Goal: Task Accomplishment & Management: Use online tool/utility

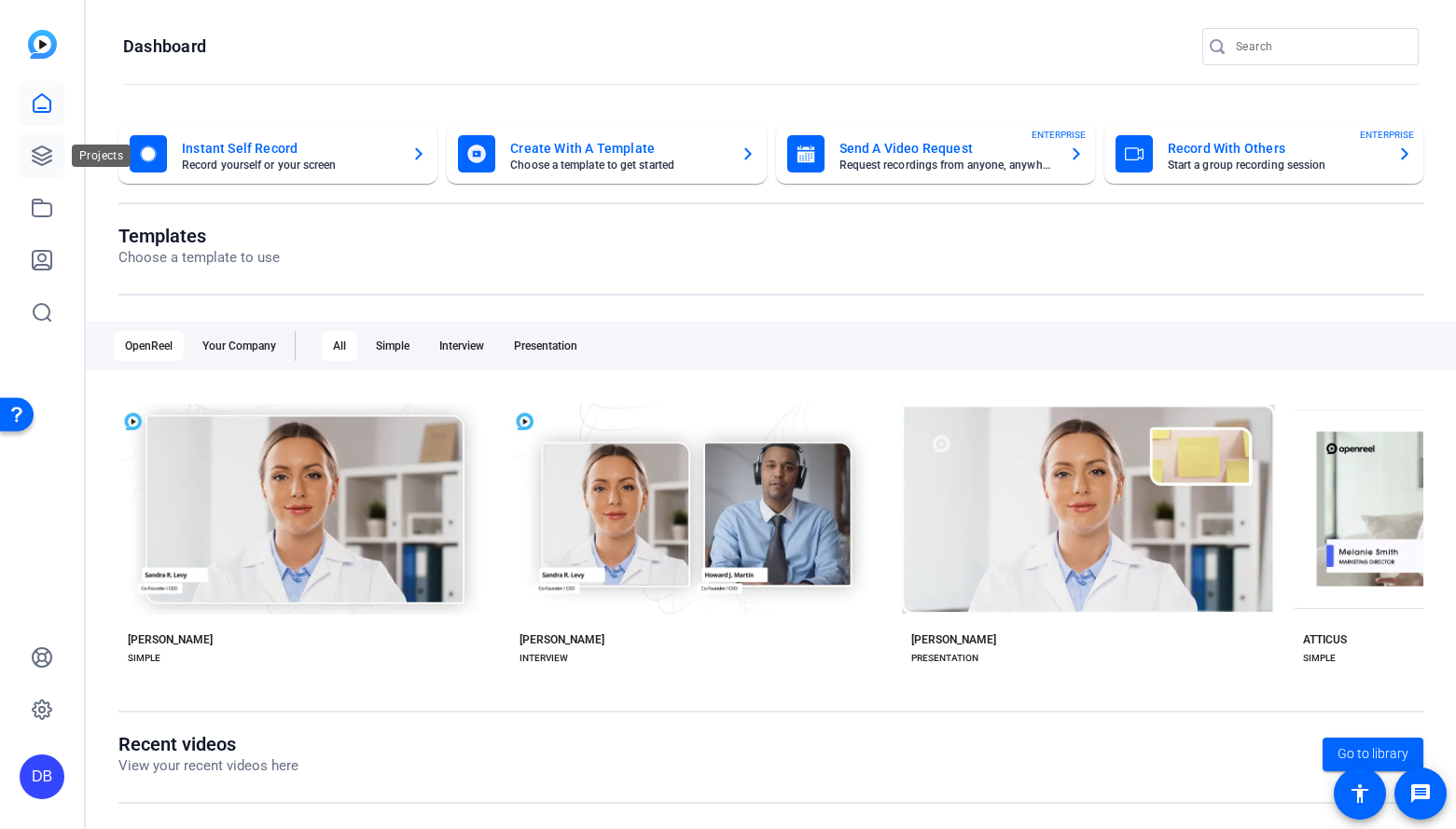
click at [59, 174] on link at bounding box center [42, 156] width 45 height 45
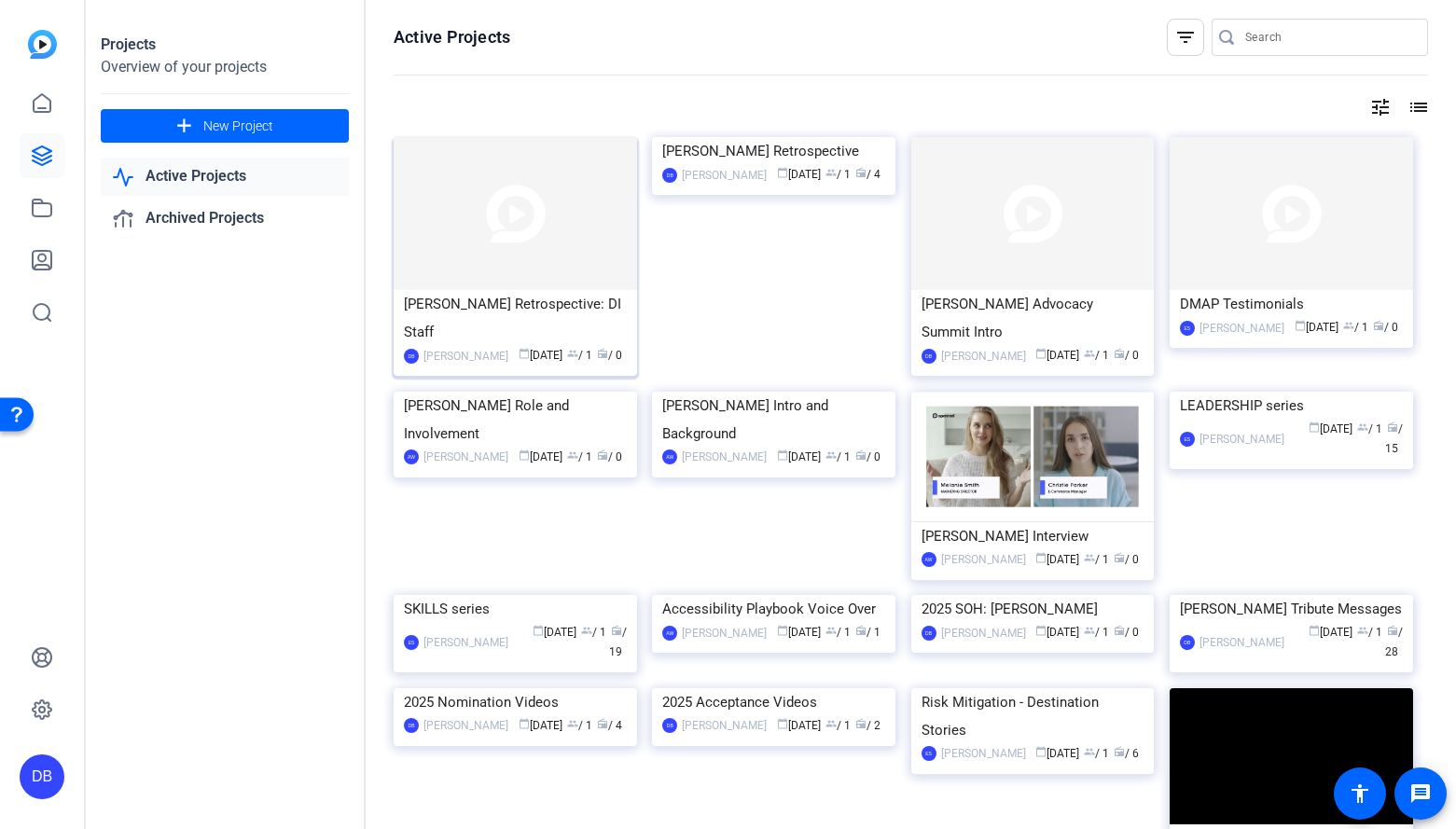
click at [504, 222] on img at bounding box center [515, 213] width 243 height 153
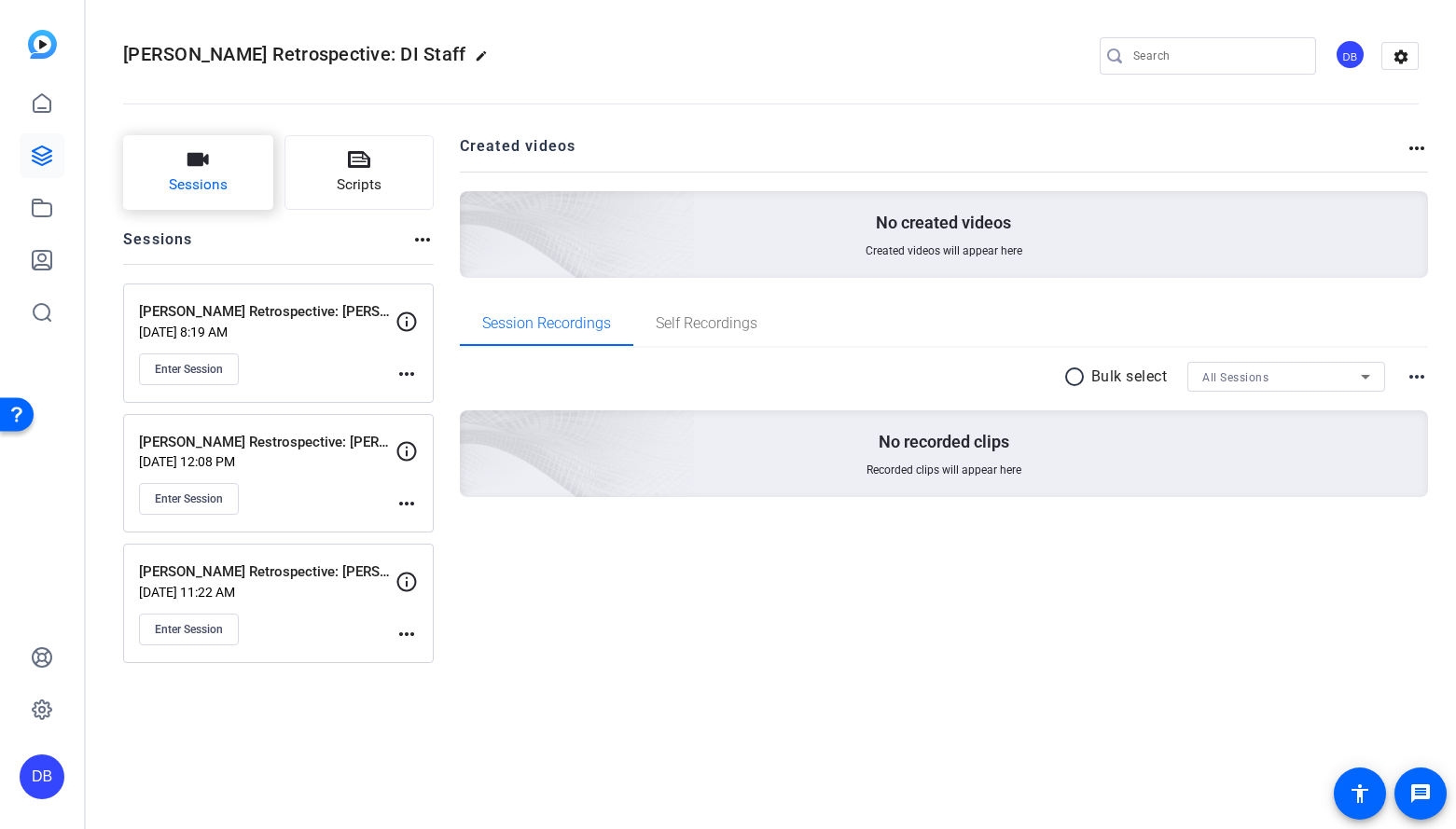
click at [205, 181] on span "Sessions" at bounding box center [198, 185] width 59 height 22
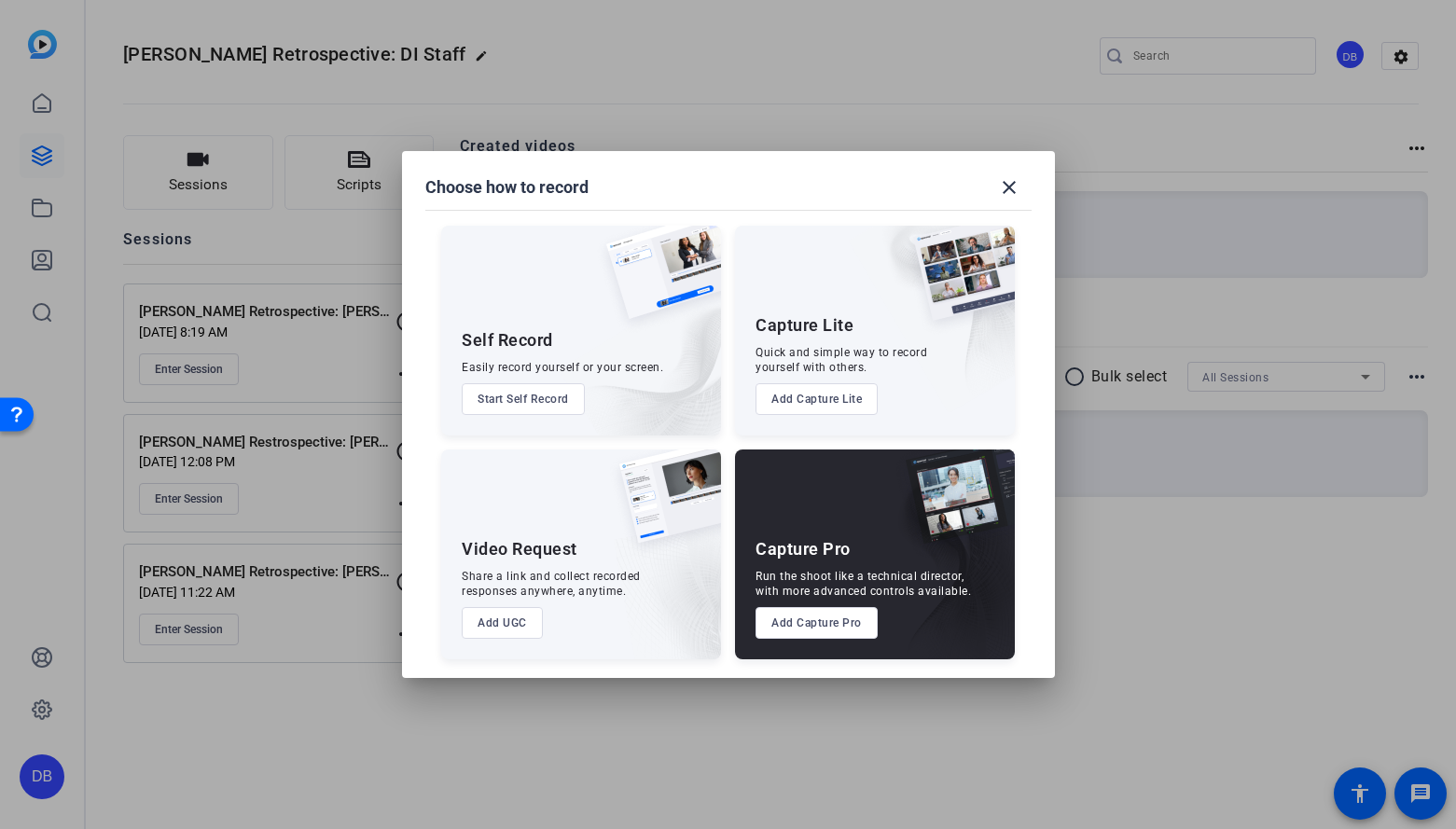
click at [810, 391] on button "Add Capture Lite" at bounding box center [817, 399] width 122 height 32
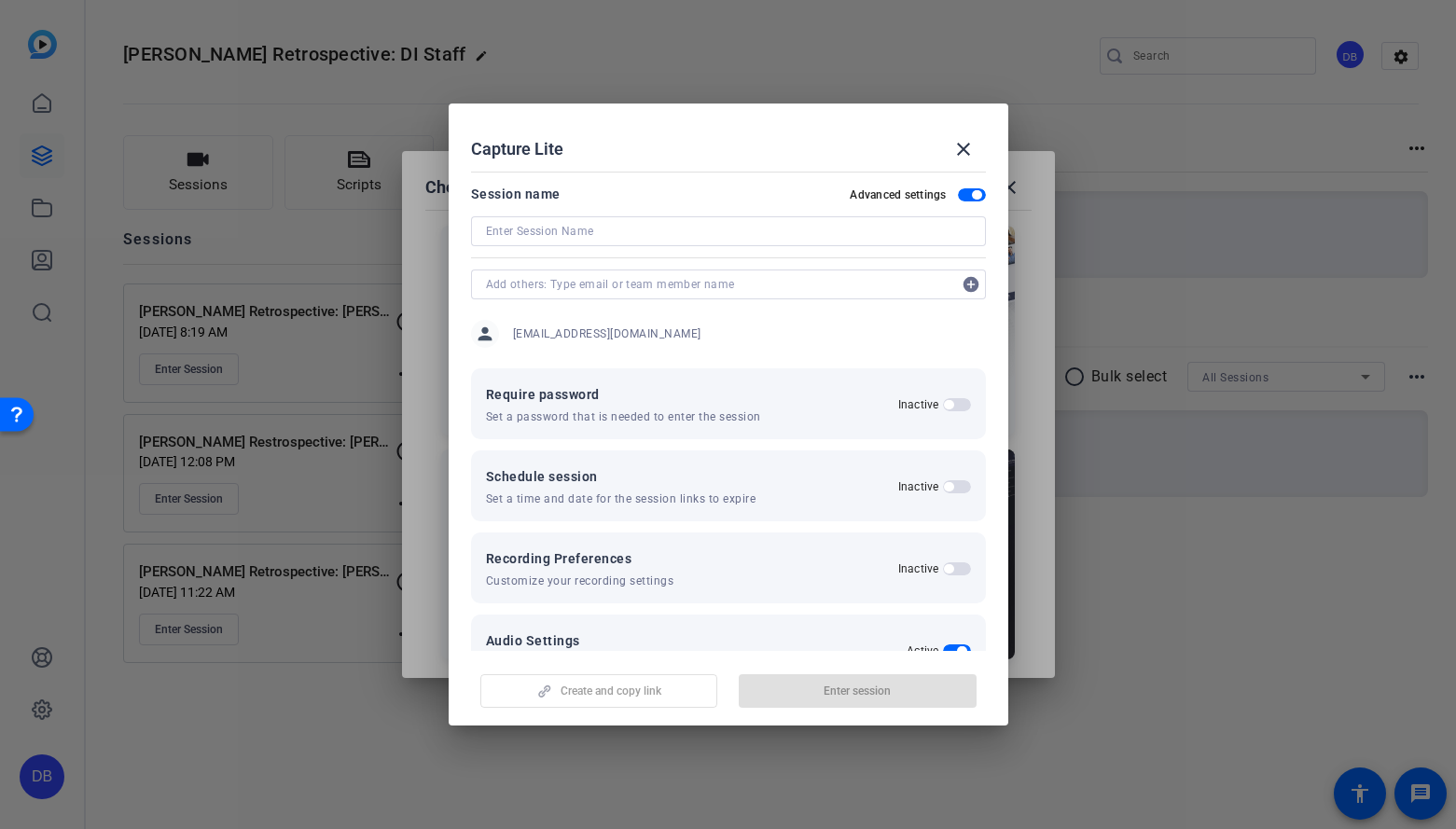
click at [594, 211] on div "Session name Advanced settings" at bounding box center [728, 213] width 515 height 63
click at [593, 222] on input at bounding box center [728, 231] width 485 height 23
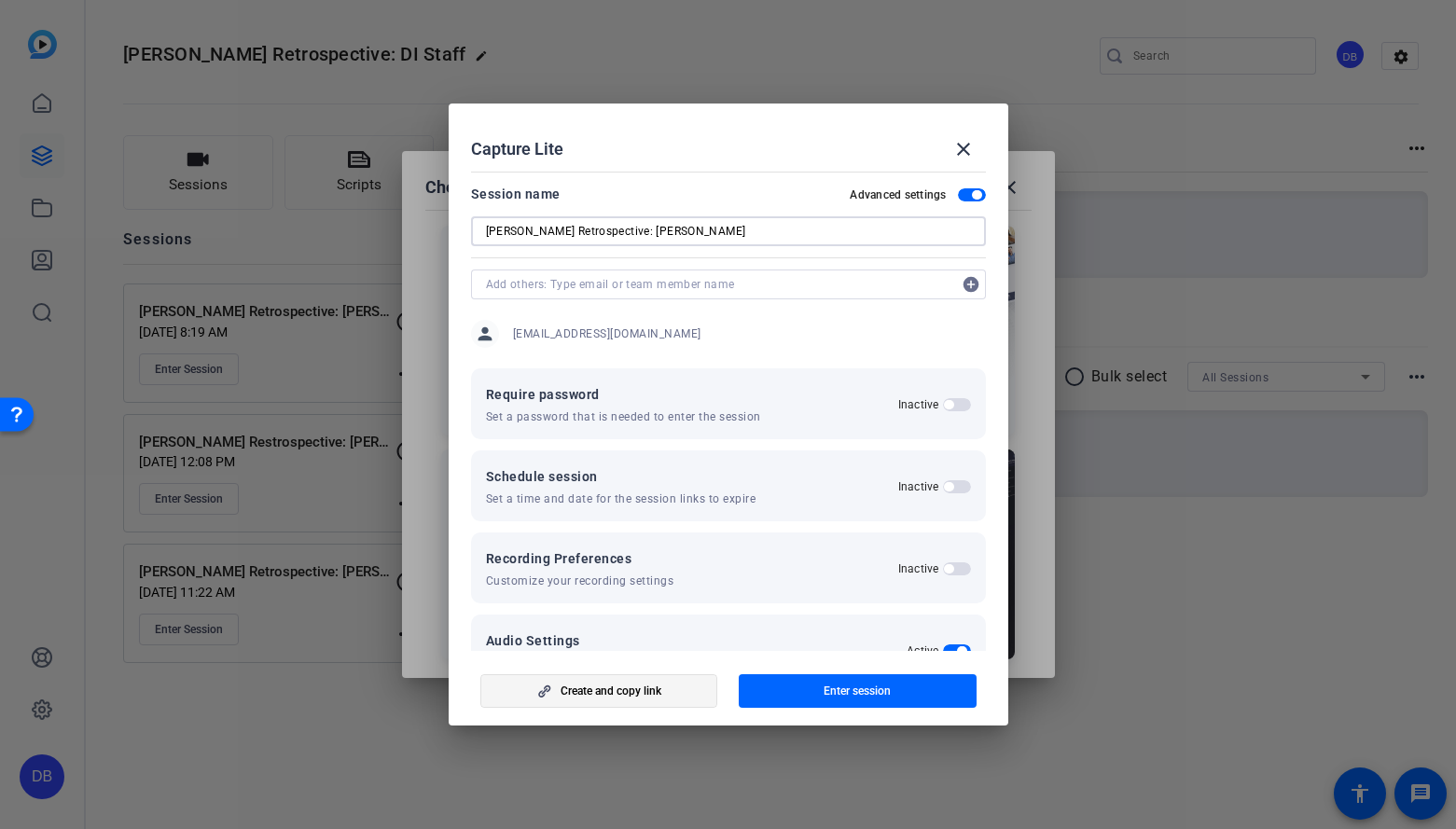
type input "[PERSON_NAME] Retrospective: [PERSON_NAME]"
click at [649, 682] on button "Create and copy link" at bounding box center [599, 691] width 238 height 34
click at [929, 142] on div "Capture Lite close" at bounding box center [728, 149] width 515 height 45
click at [968, 149] on mat-icon "close" at bounding box center [963, 149] width 23 height 23
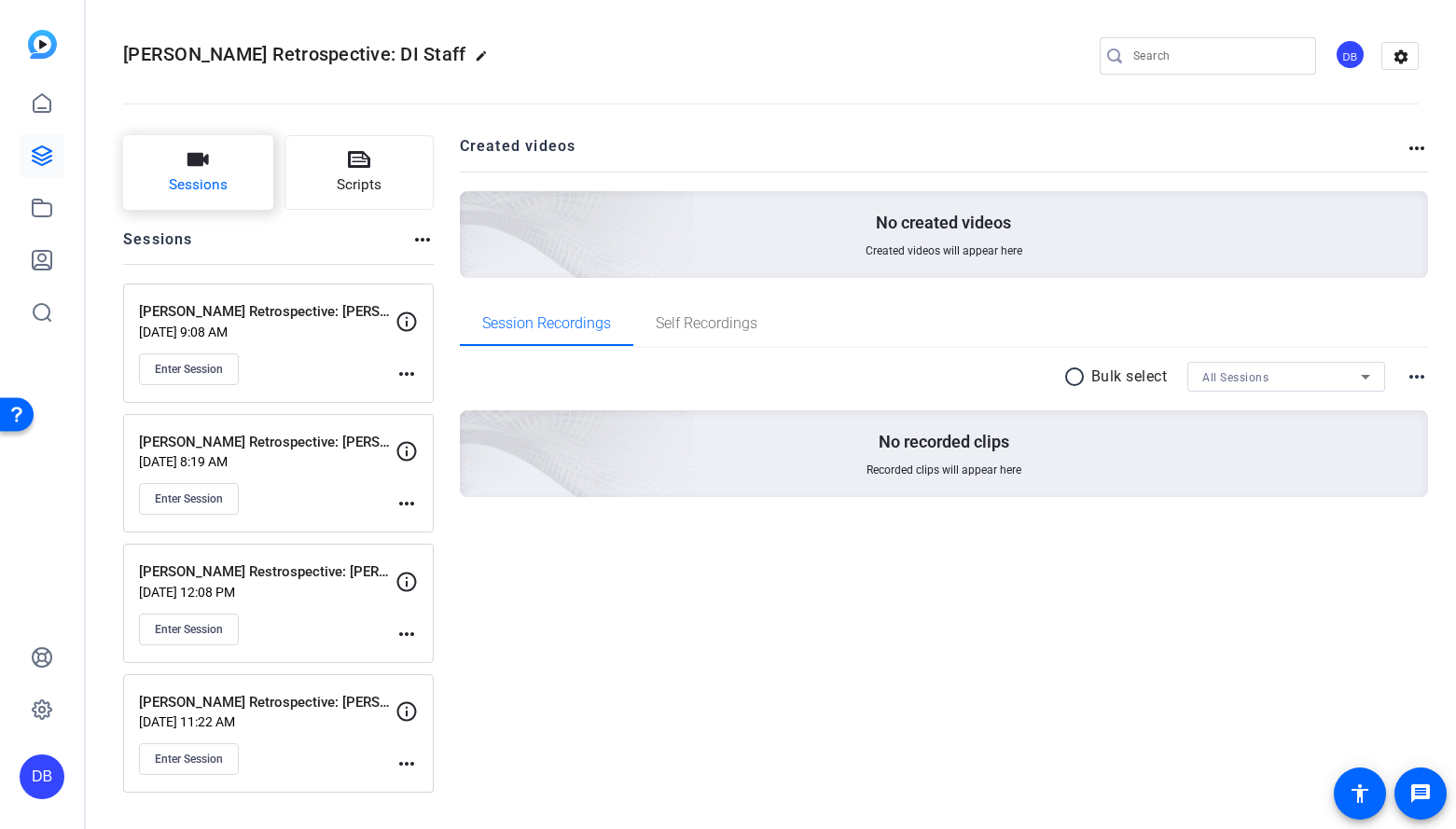
click at [209, 165] on icon "button" at bounding box center [197, 160] width 23 height 23
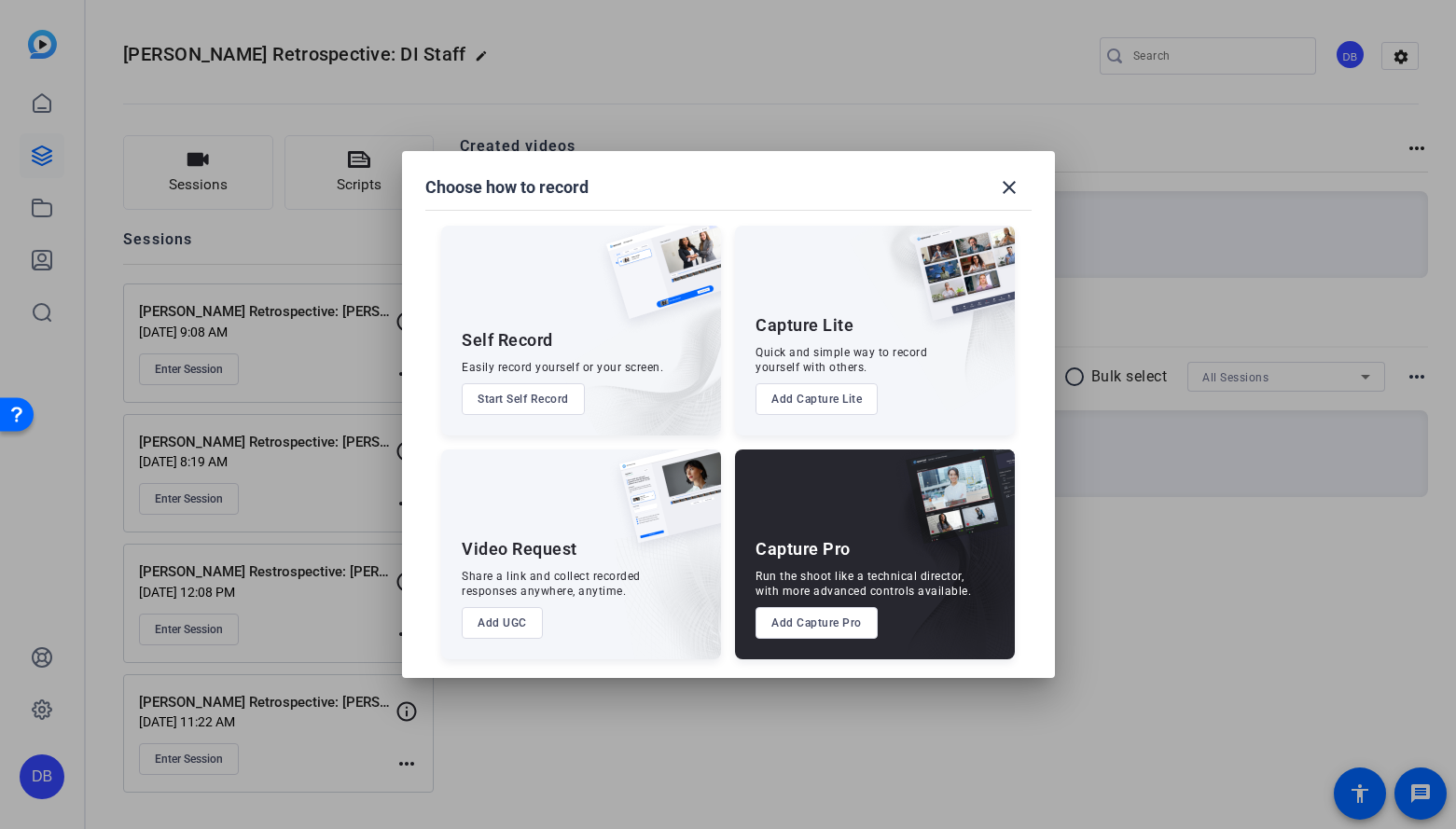
click at [838, 408] on button "Add Capture Lite" at bounding box center [817, 399] width 122 height 32
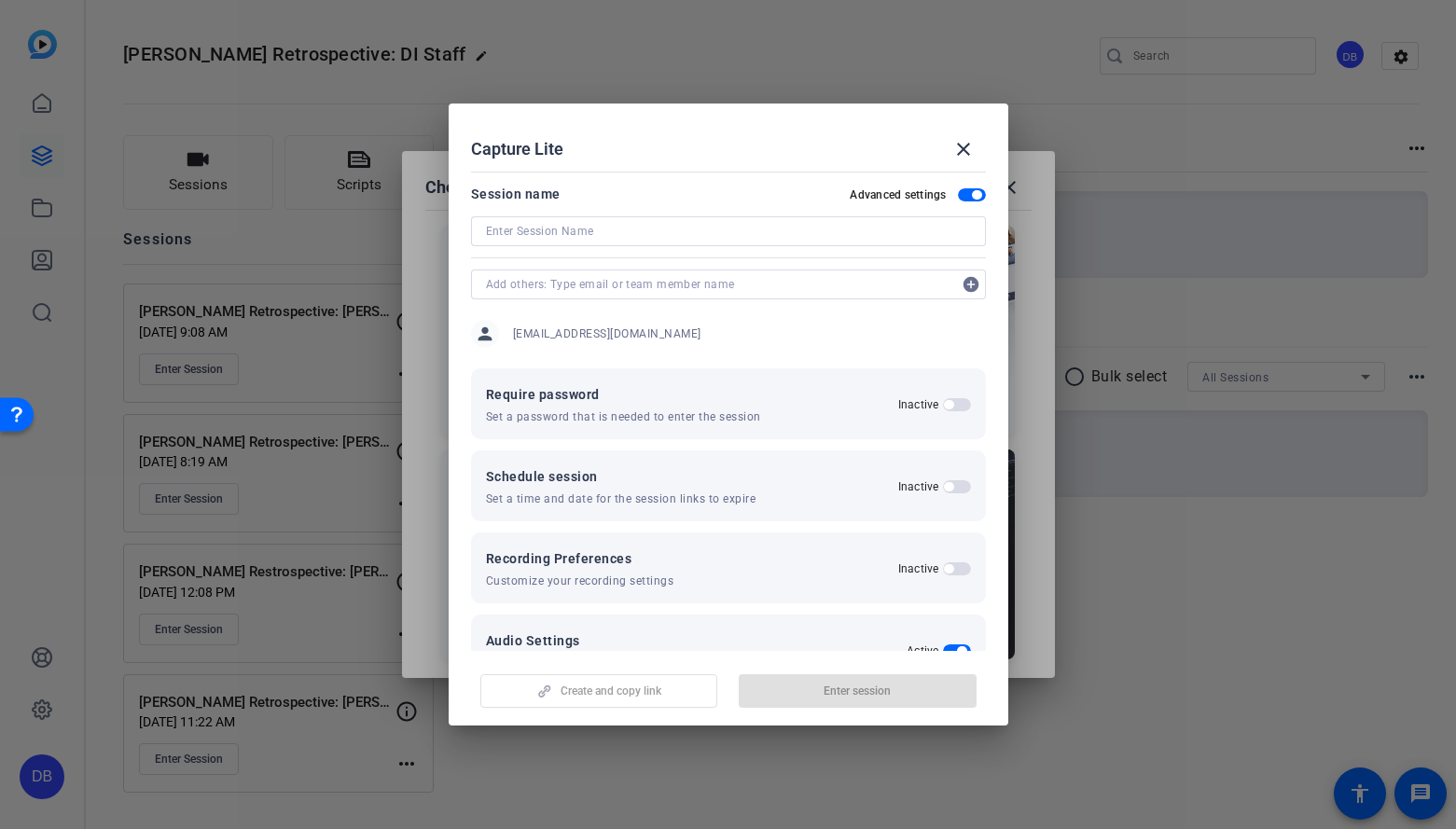
click at [701, 245] on div at bounding box center [728, 231] width 485 height 30
click at [701, 239] on input at bounding box center [728, 231] width 485 height 23
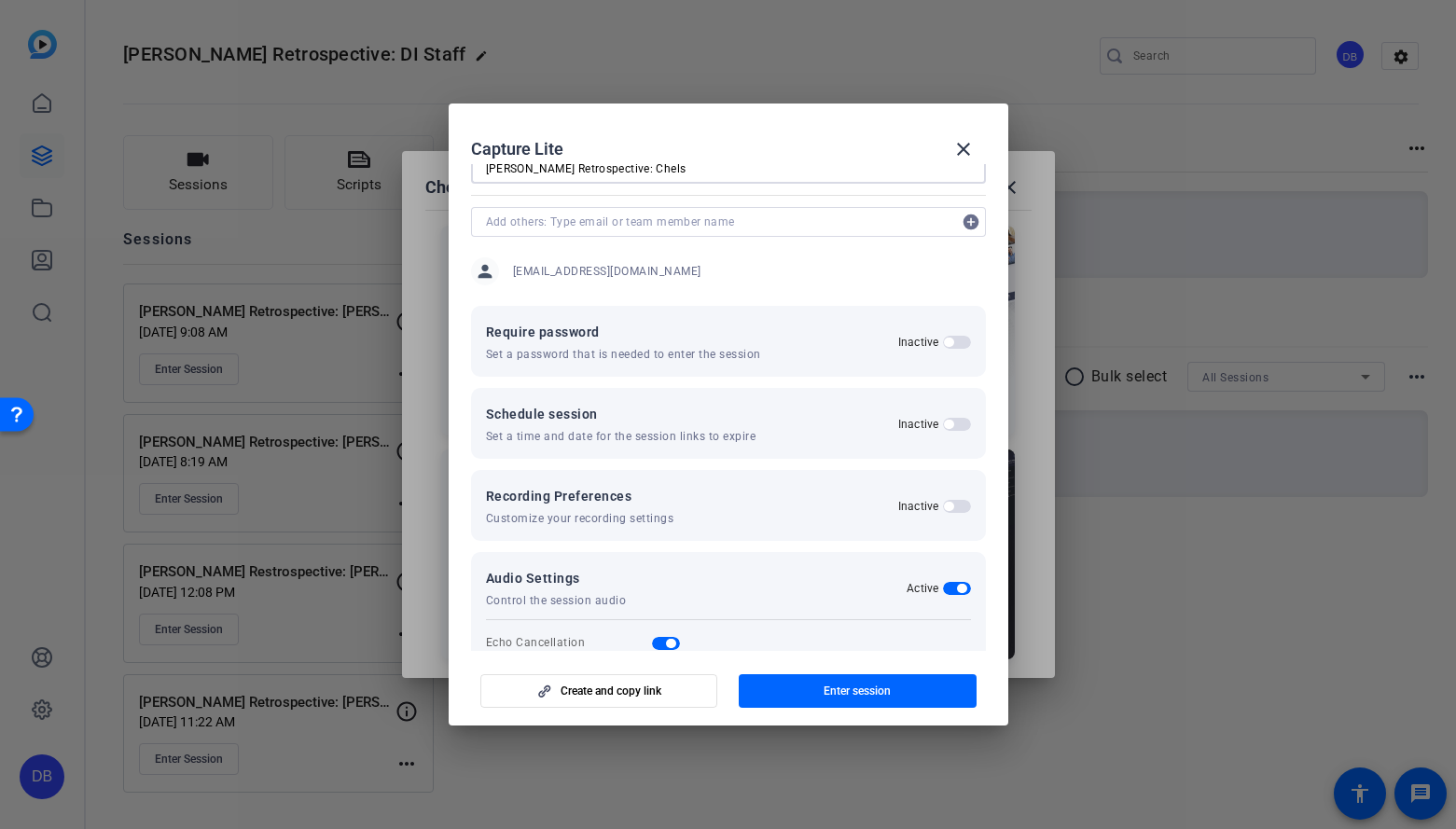
scroll to position [93, 0]
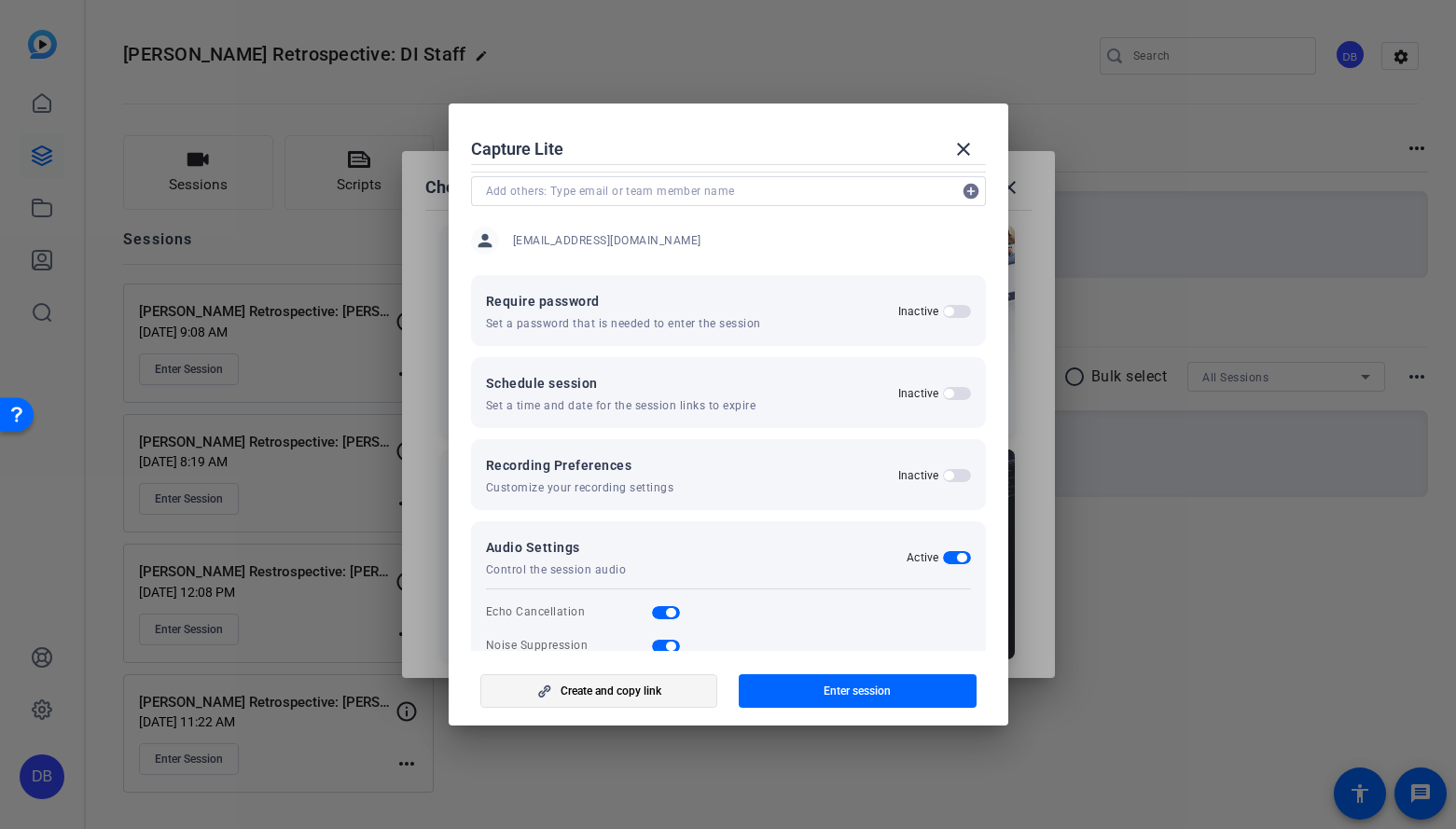
type input "[PERSON_NAME] Retrospective: Chels"
click at [675, 682] on span "button" at bounding box center [599, 691] width 236 height 45
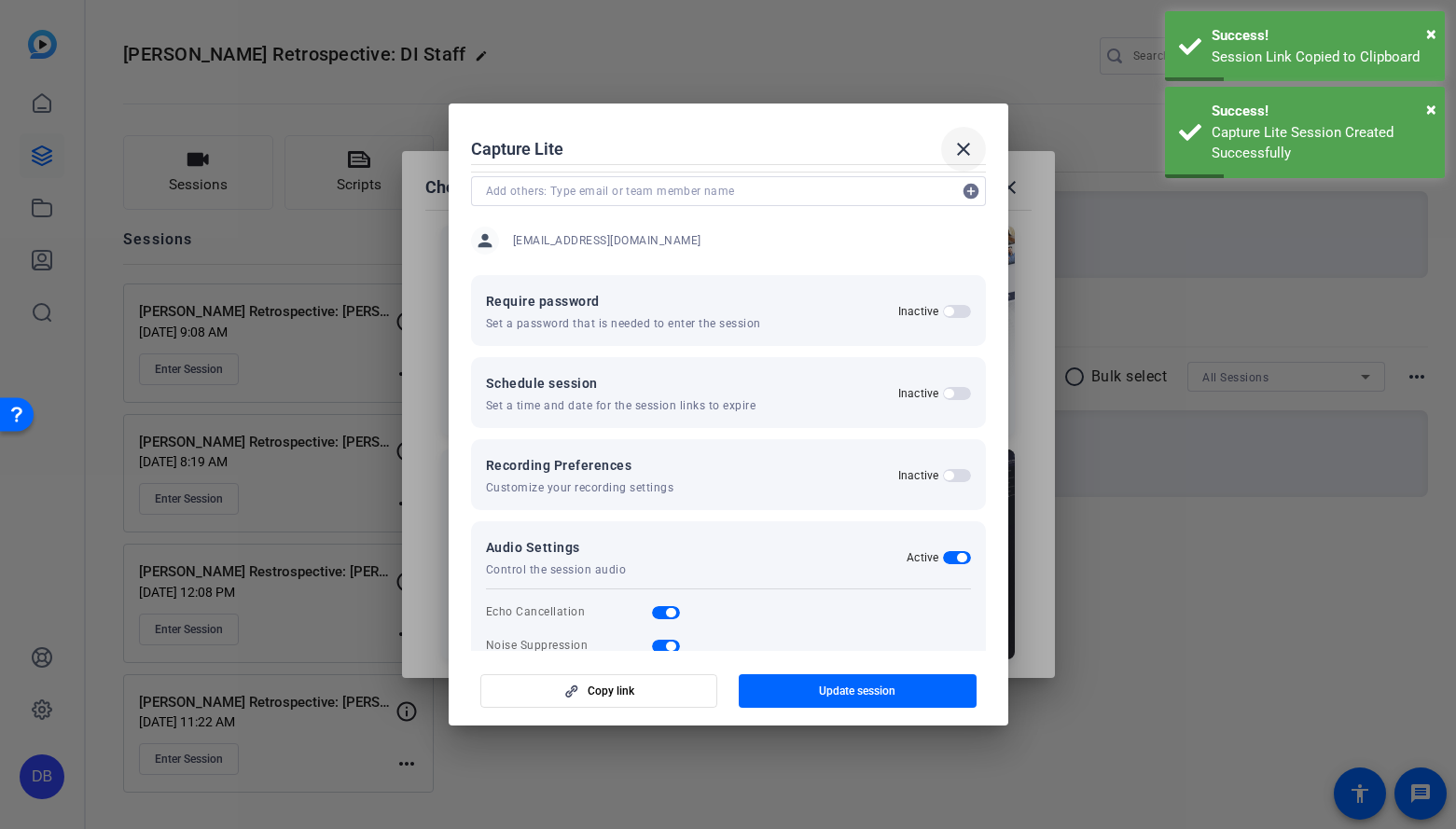
click at [964, 147] on mat-icon "close" at bounding box center [963, 149] width 23 height 23
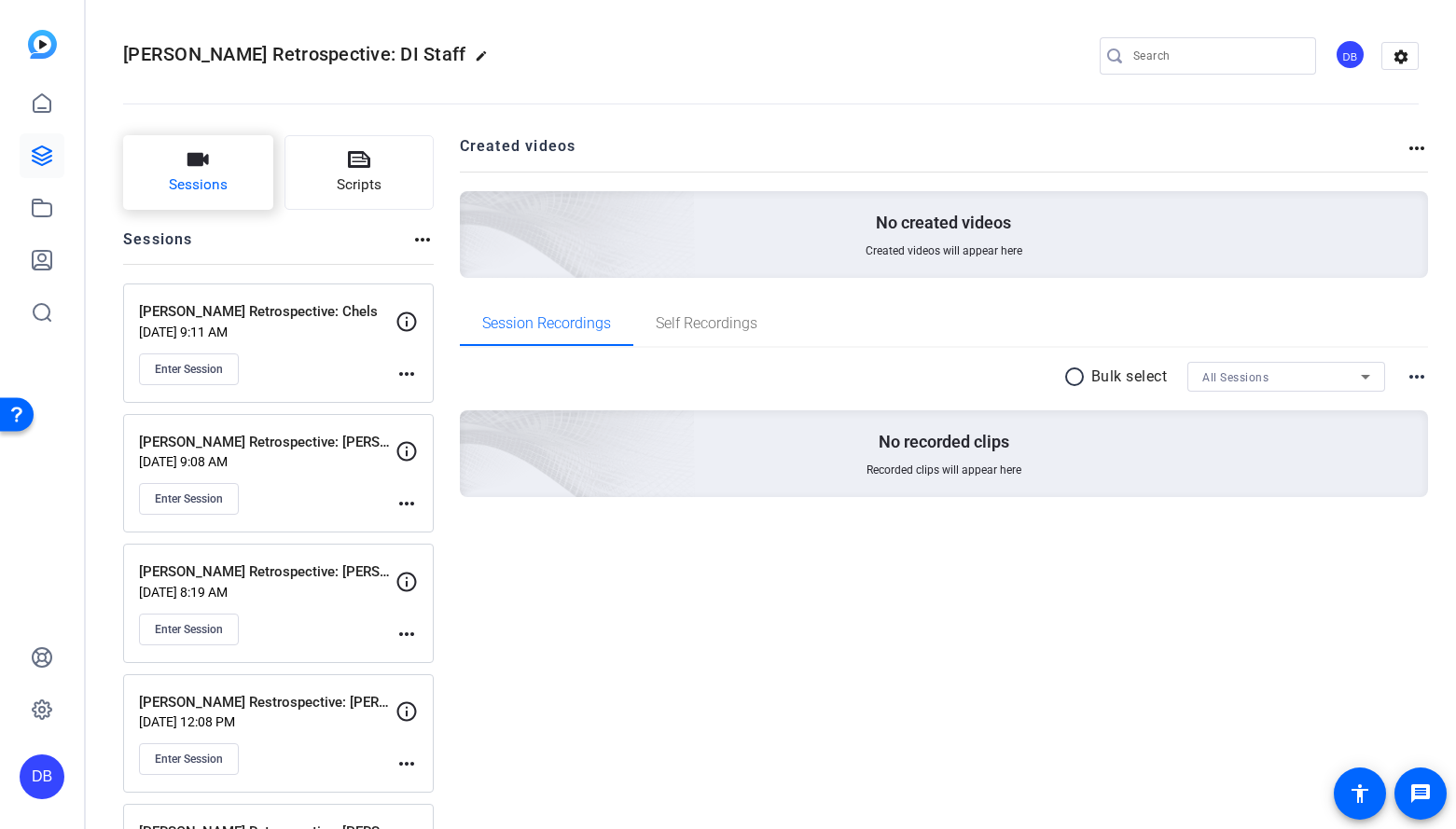
click at [220, 164] on button "Sessions" at bounding box center [198, 172] width 150 height 74
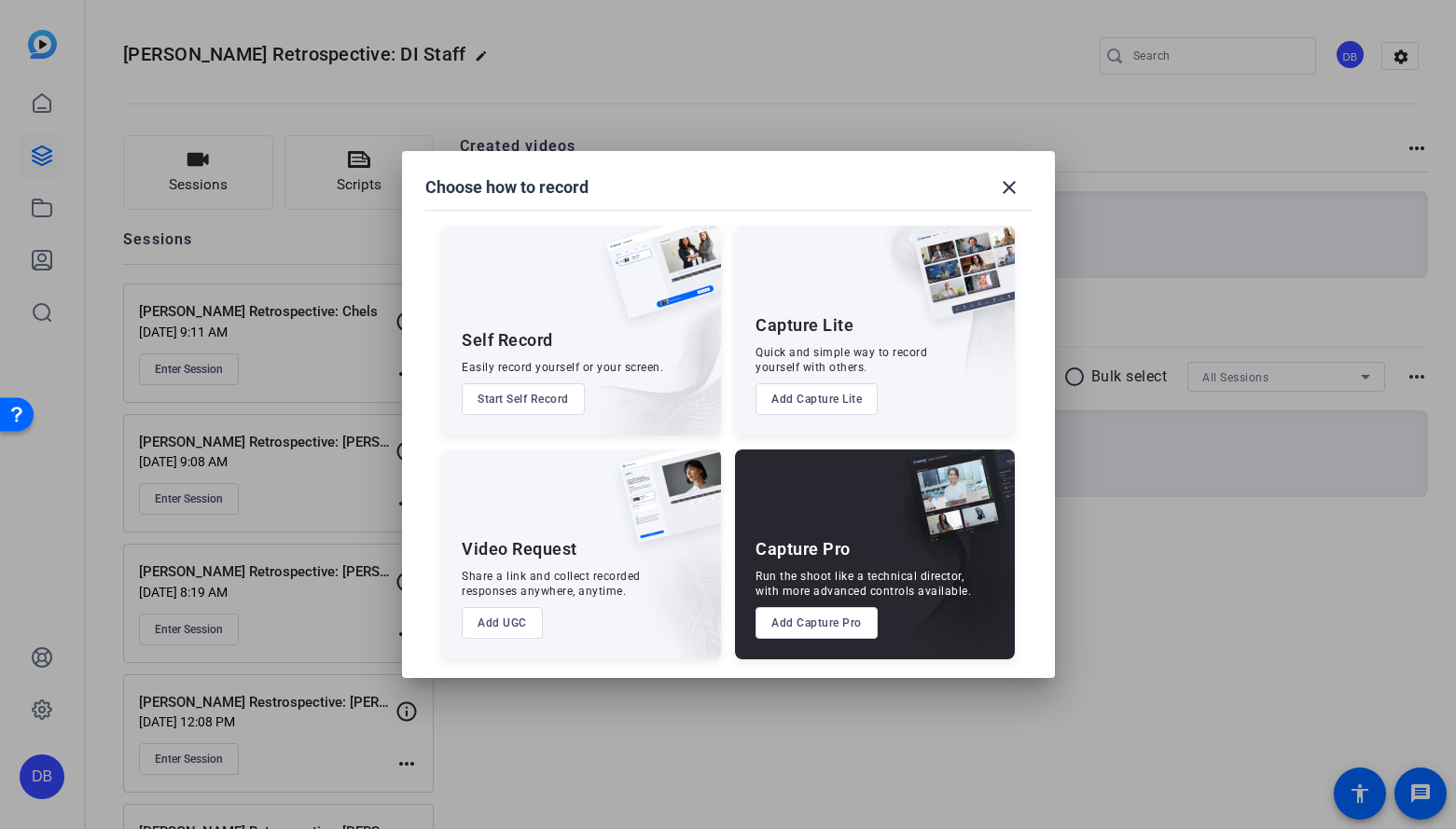
click at [776, 406] on button "Add Capture Lite" at bounding box center [817, 399] width 122 height 32
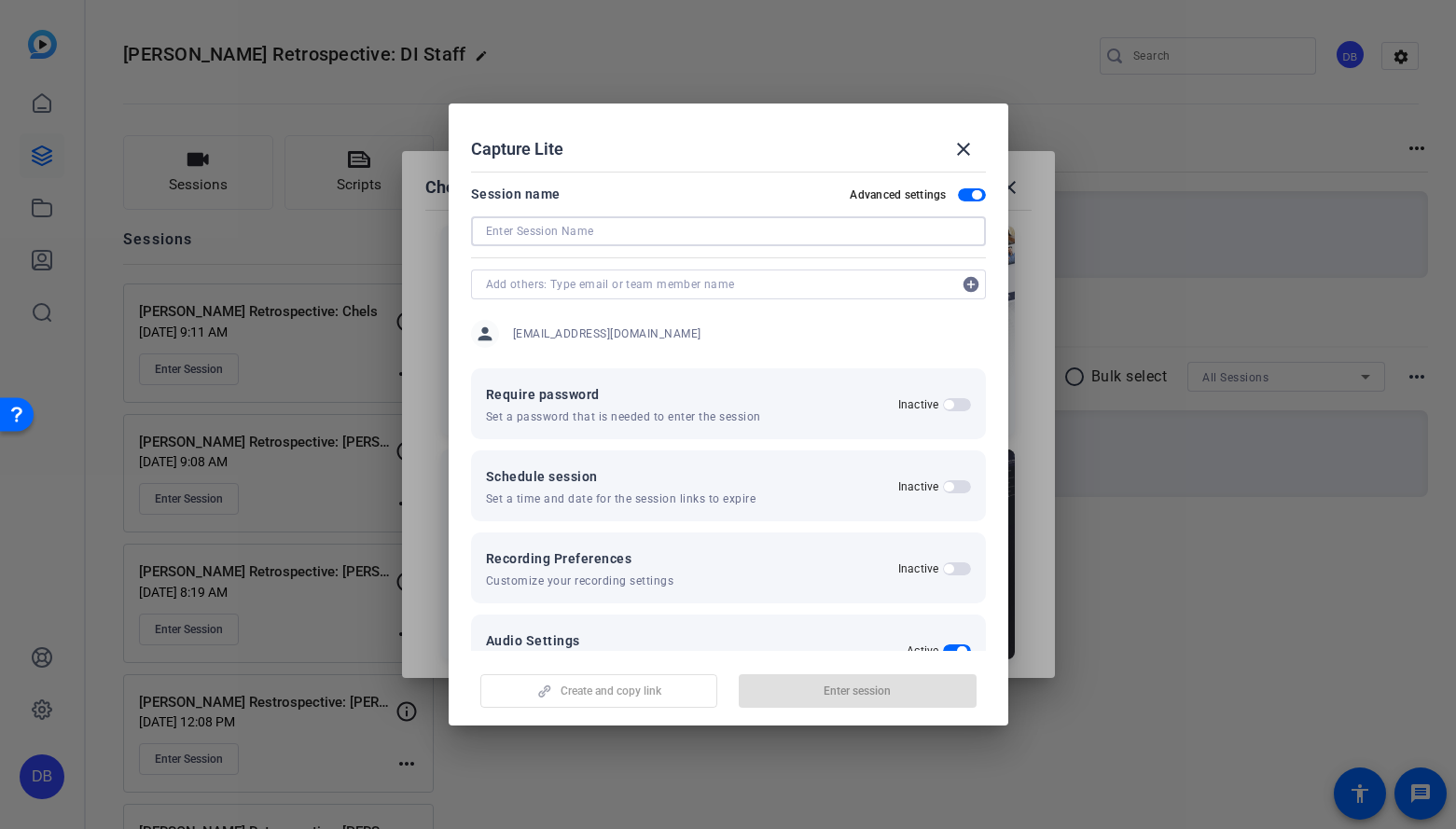
click at [650, 230] on input at bounding box center [728, 231] width 485 height 23
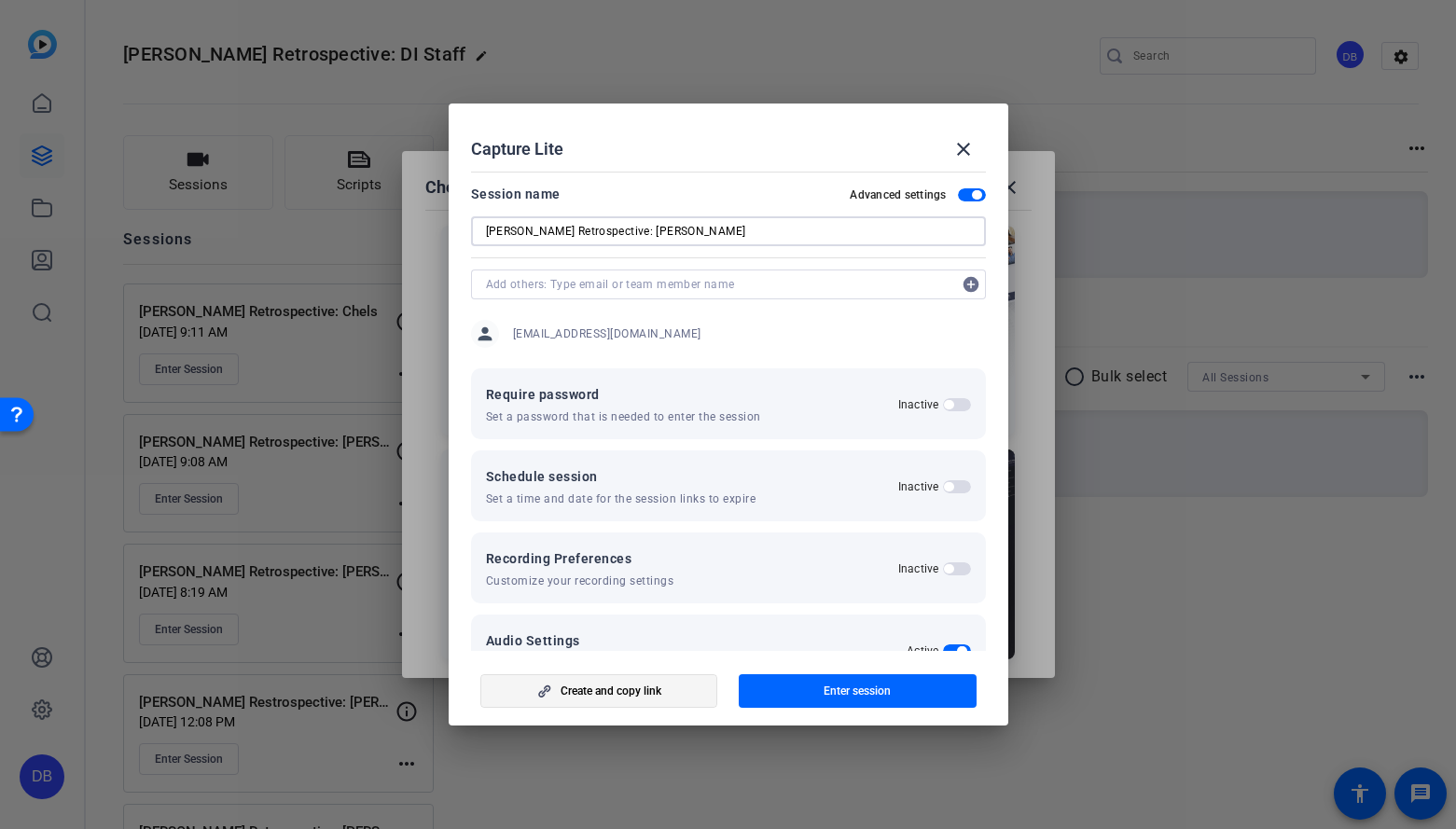
type input "[PERSON_NAME] Retrospective: [PERSON_NAME]"
click at [677, 694] on span "button" at bounding box center [599, 691] width 236 height 45
click at [948, 147] on span at bounding box center [963, 149] width 45 height 45
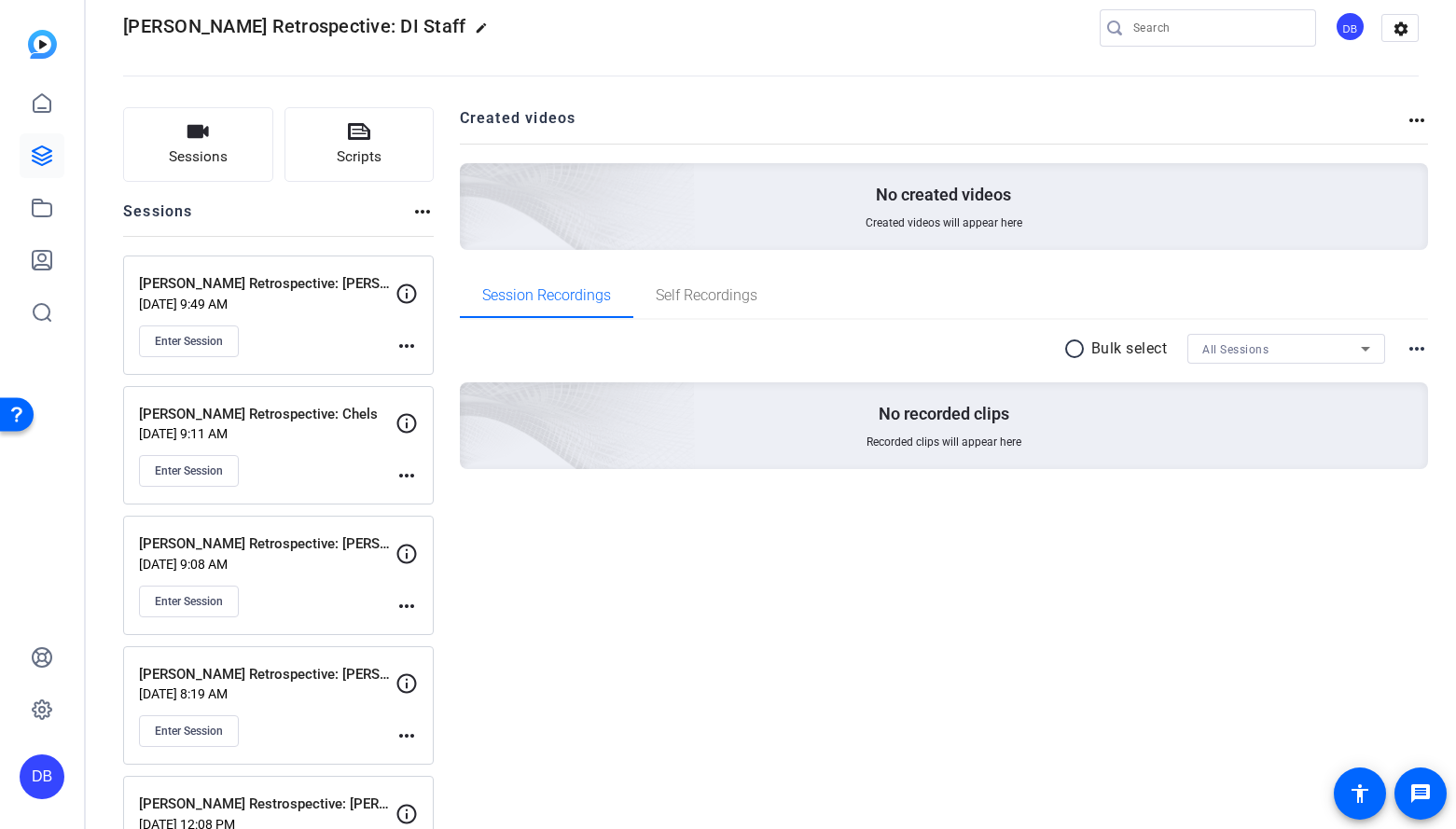
scroll to position [0, 0]
